Goal: Information Seeking & Learning: Learn about a topic

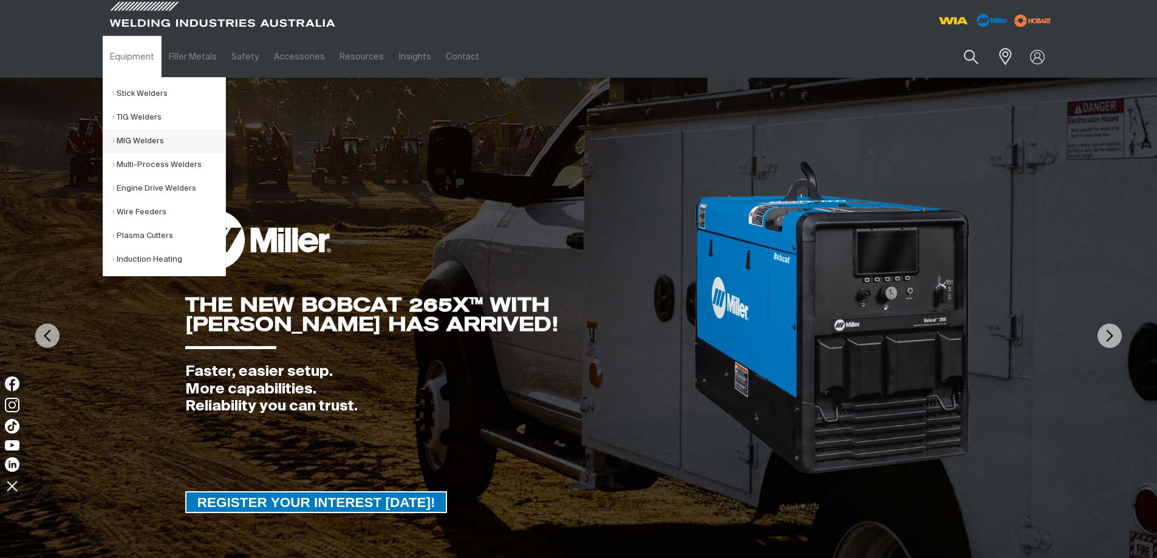
click at [140, 137] on link "MIG Welders" at bounding box center [168, 141] width 113 height 24
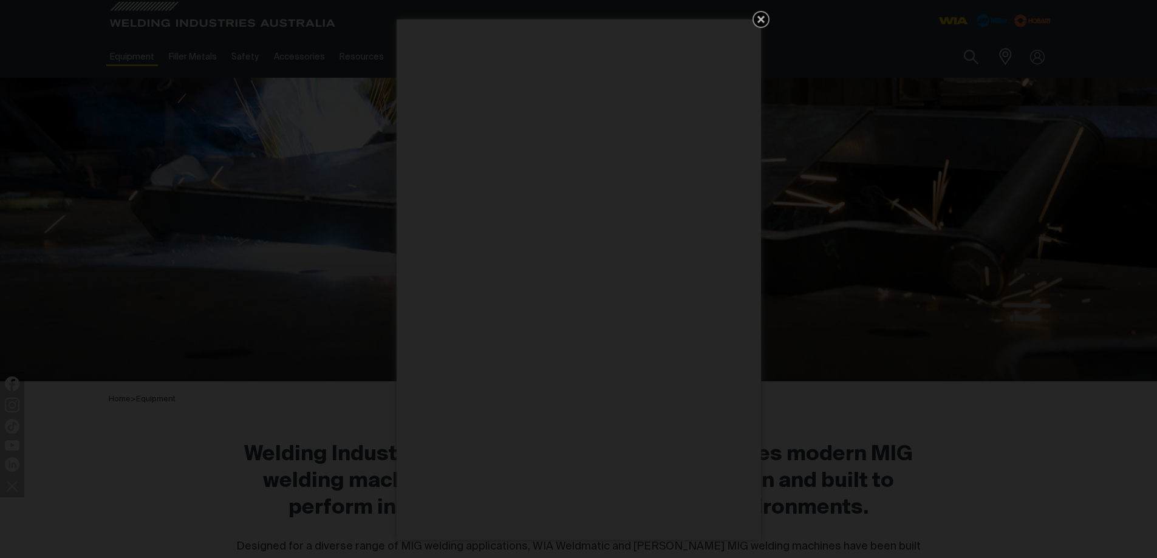
click at [762, 17] on icon "Get 5 WIA Welding Guides Free!" at bounding box center [760, 19] width 7 height 7
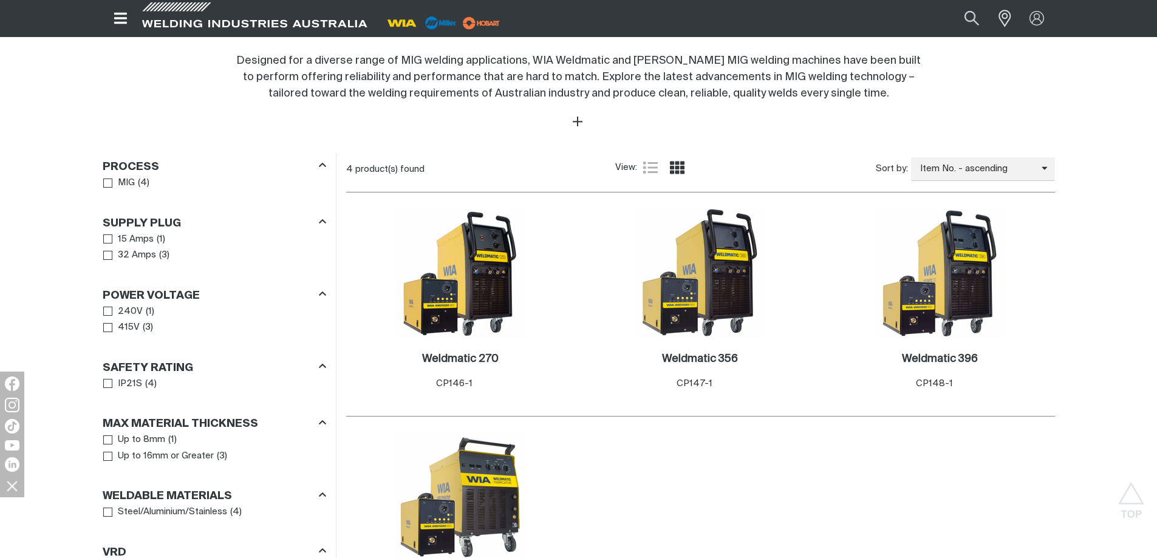
scroll to position [607, 0]
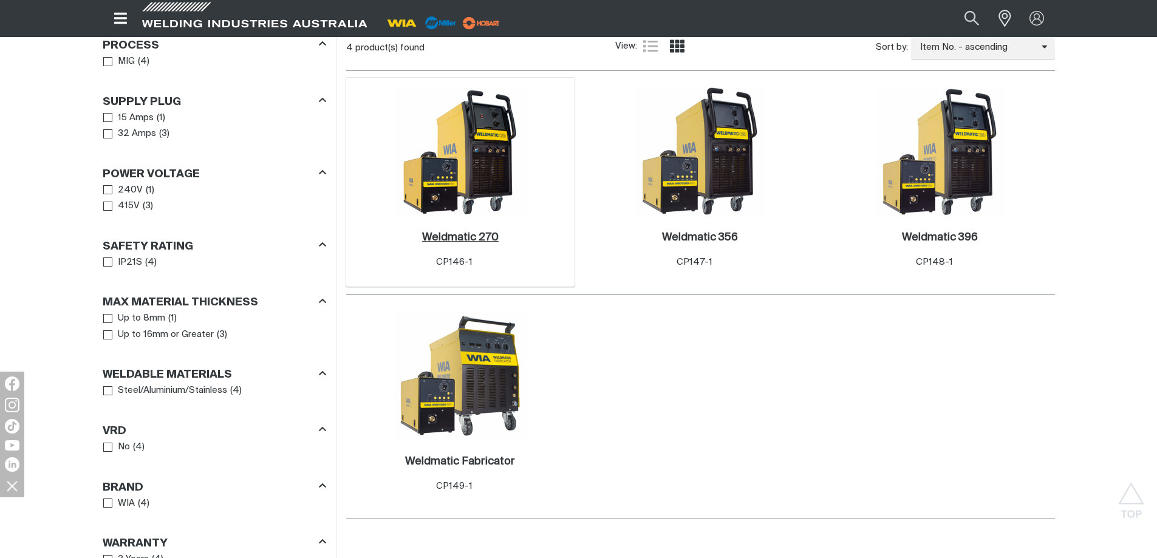
click at [483, 236] on h2 "Weldmatic 270 ." at bounding box center [460, 237] width 77 height 11
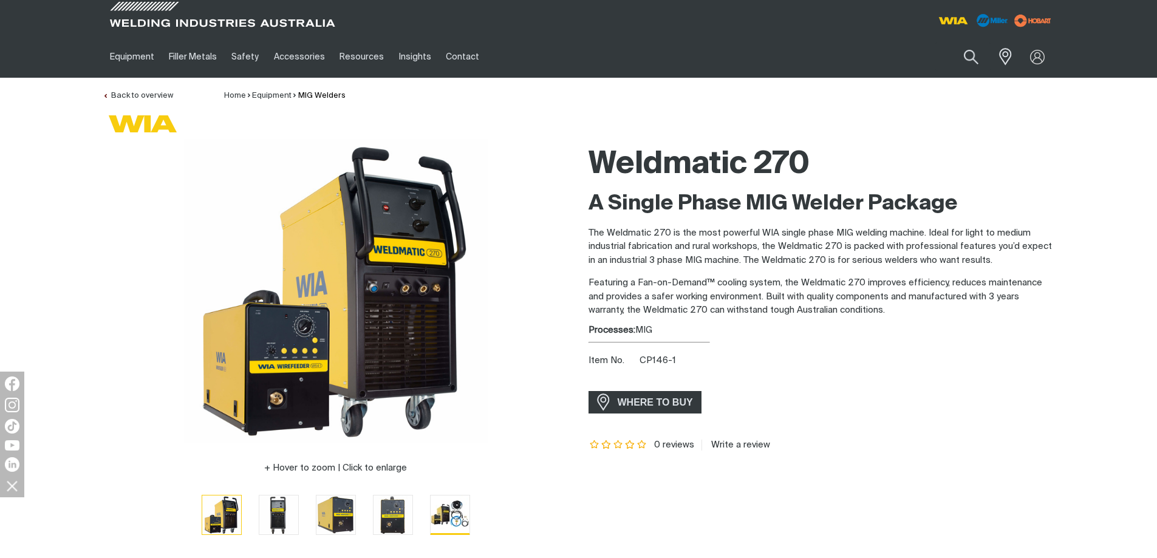
click at [445, 512] on img "Go to slide 5" at bounding box center [450, 515] width 39 height 38
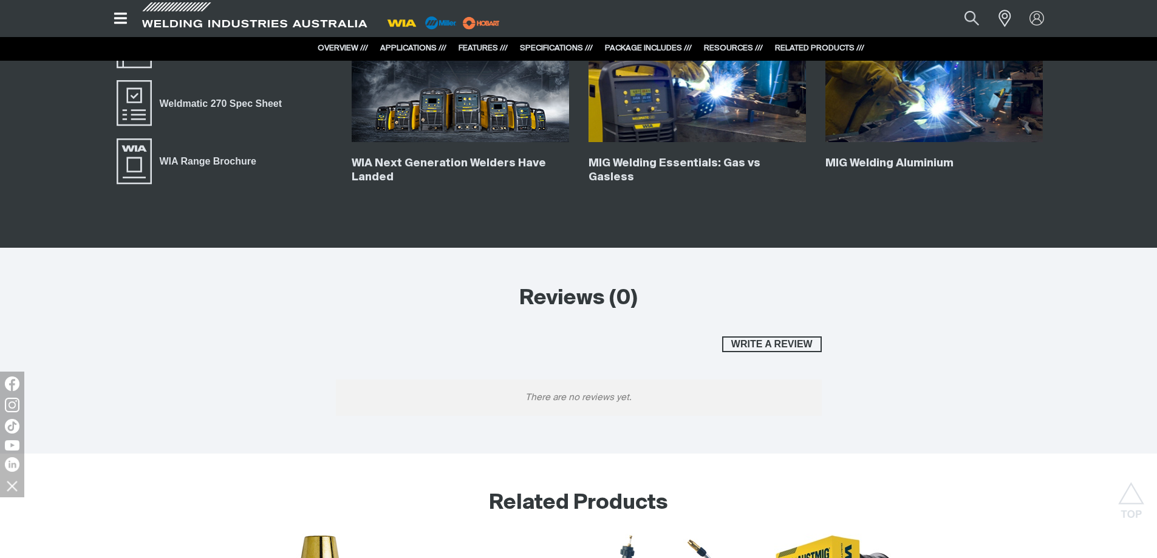
scroll to position [4130, 0]
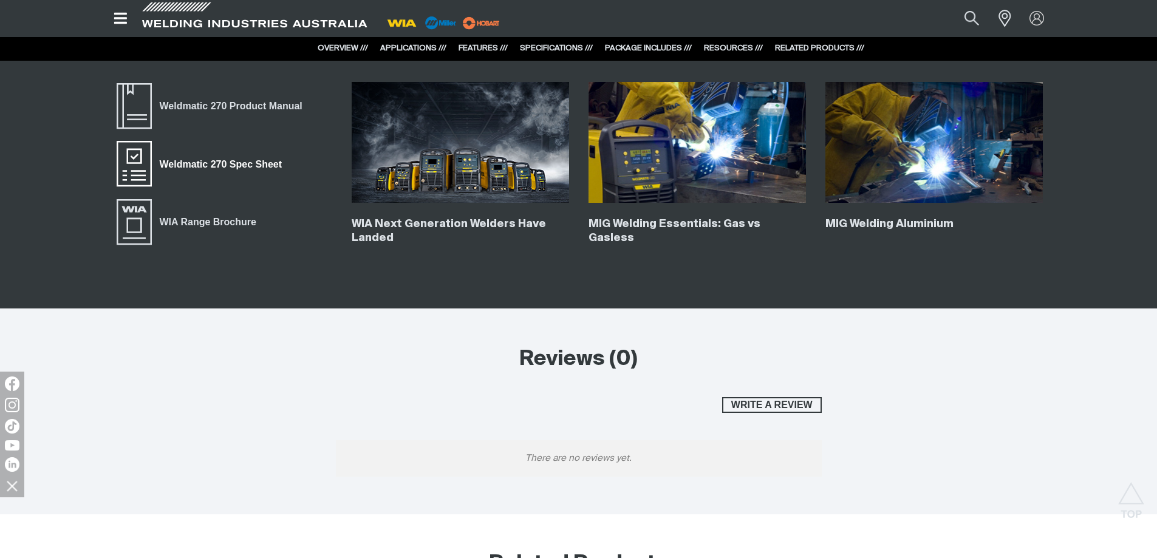
click at [136, 160] on span "Weldmatic 270 Spec Sheet" at bounding box center [134, 164] width 39 height 49
click at [183, 106] on span "Weldmatic 270 Product Manual" at bounding box center [231, 106] width 159 height 16
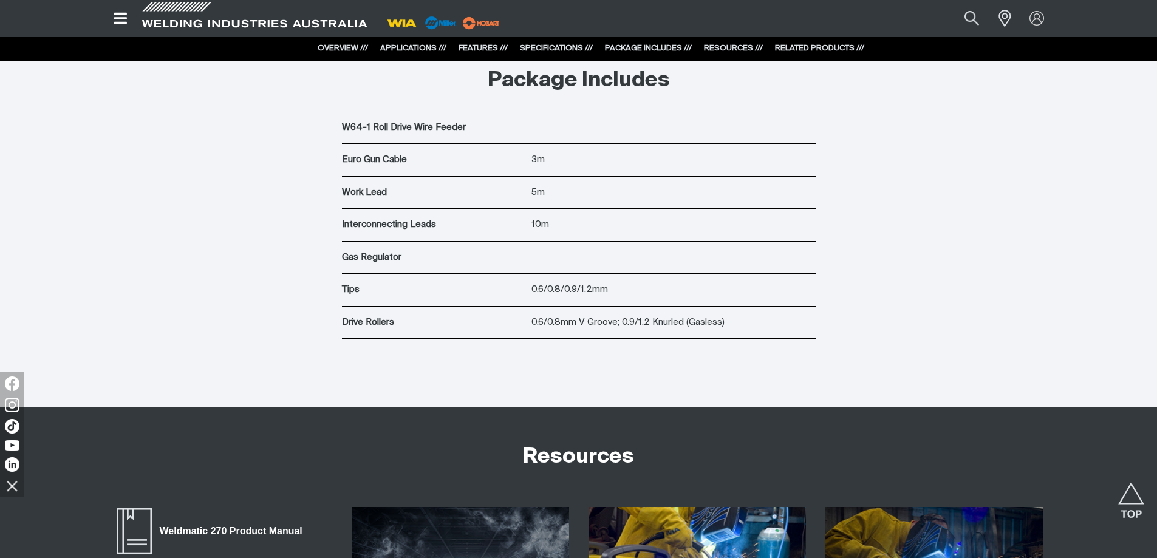
scroll to position [3401, 0]
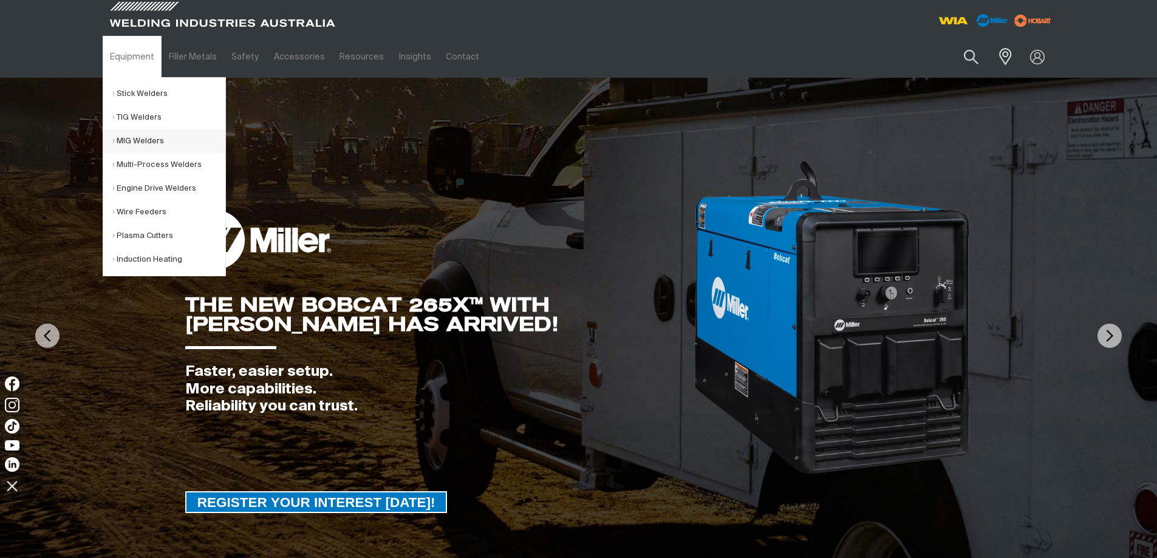
click at [144, 140] on link "MIG Welders" at bounding box center [168, 141] width 113 height 24
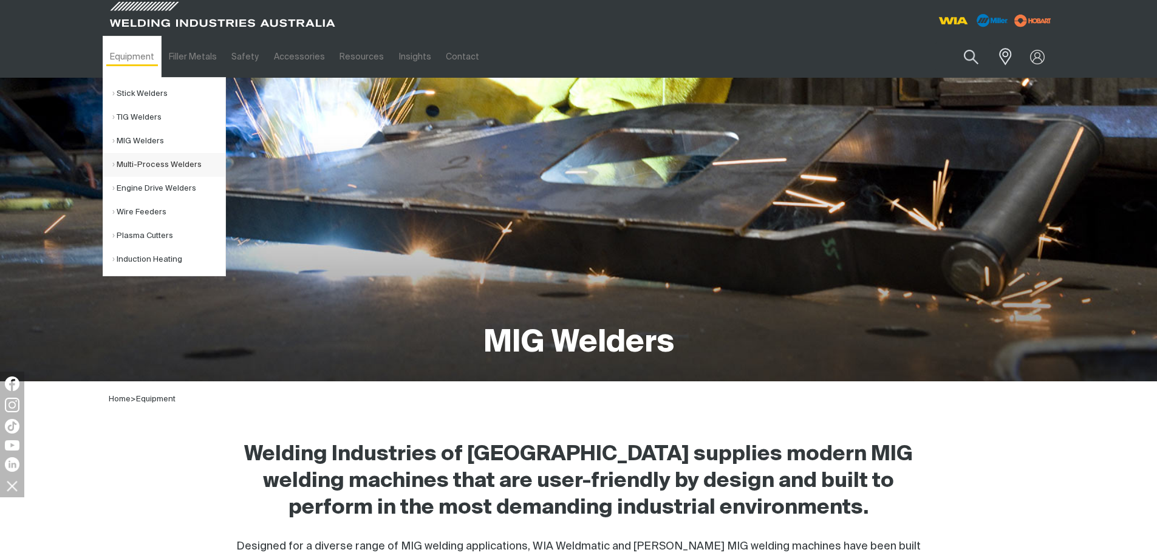
click at [147, 163] on link "Multi-Process Welders" at bounding box center [168, 165] width 113 height 24
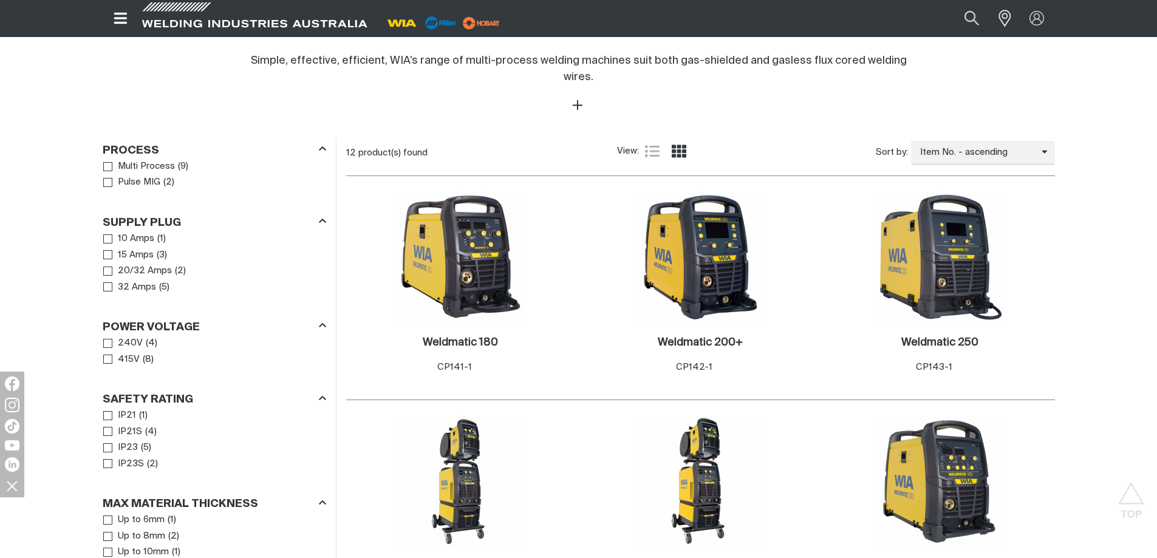
scroll to position [547, 0]
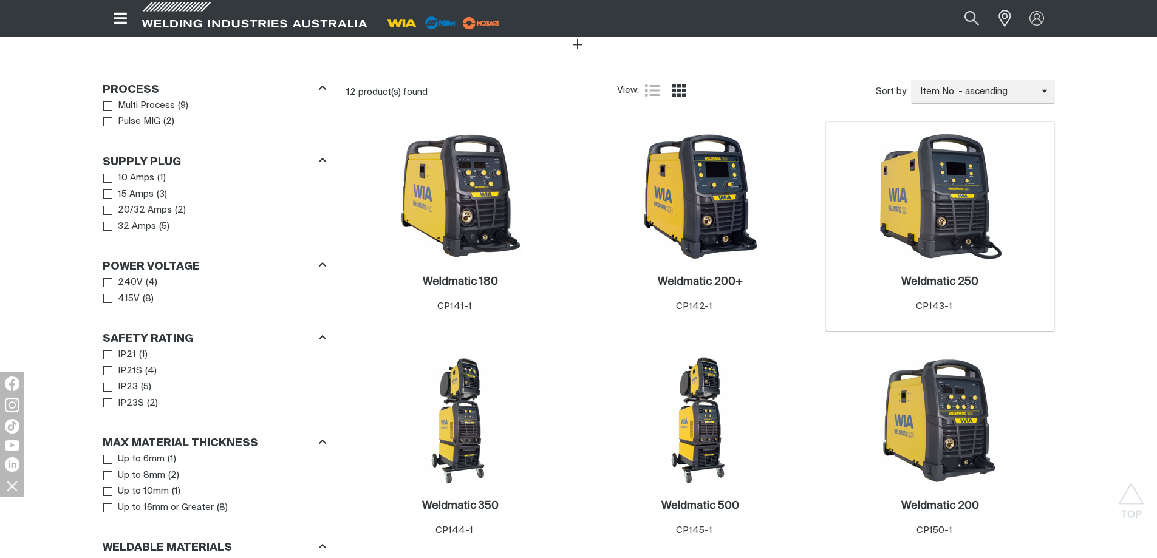
click at [957, 222] on img at bounding box center [940, 196] width 130 height 130
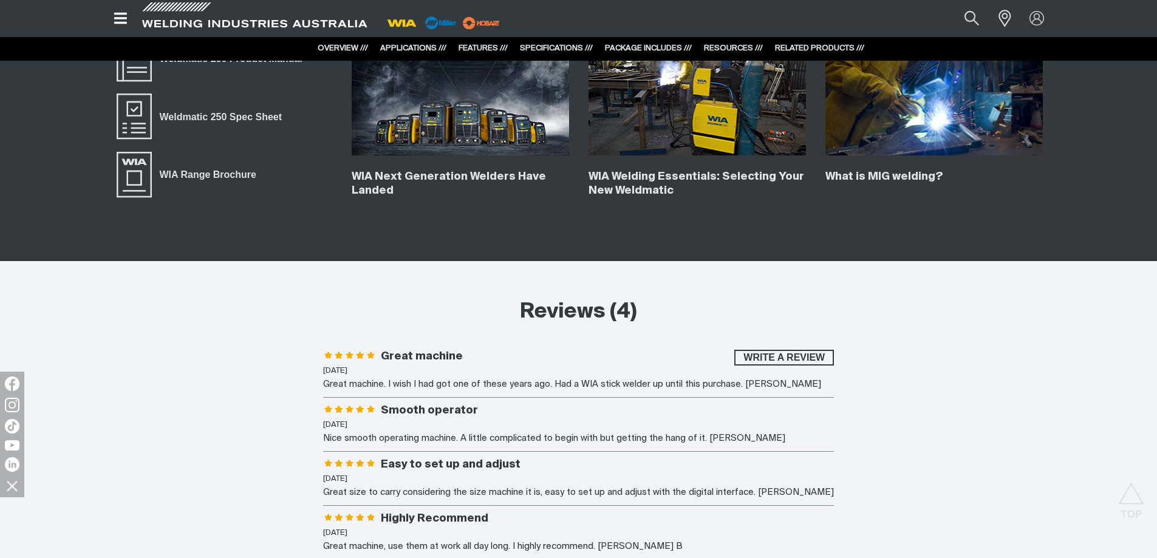
scroll to position [4677, 0]
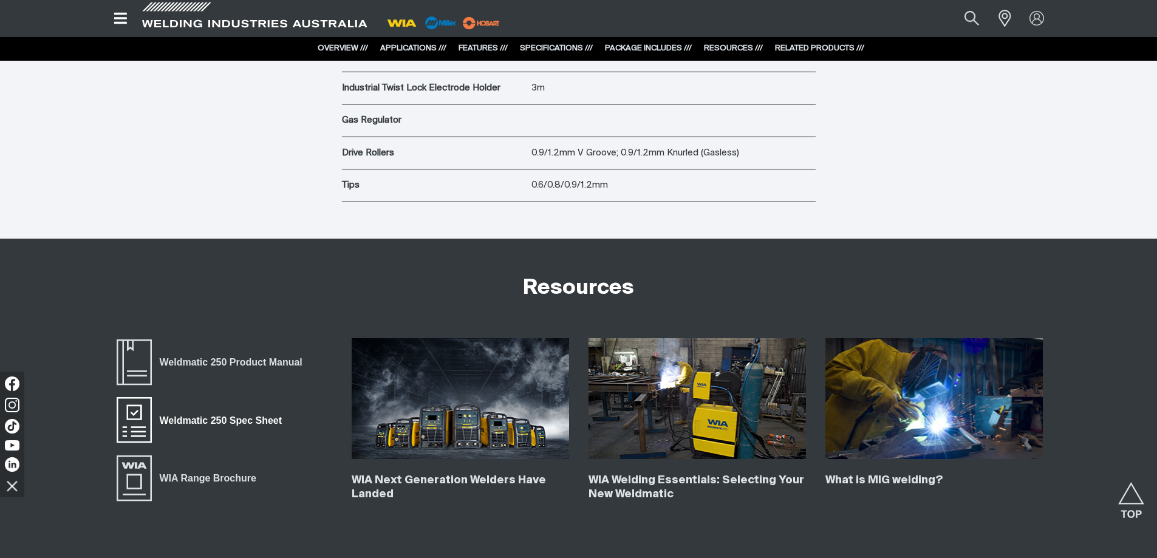
click at [176, 422] on span "Weldmatic 250 Spec Sheet" at bounding box center [221, 421] width 138 height 16
